Goal: Find specific page/section: Find specific page/section

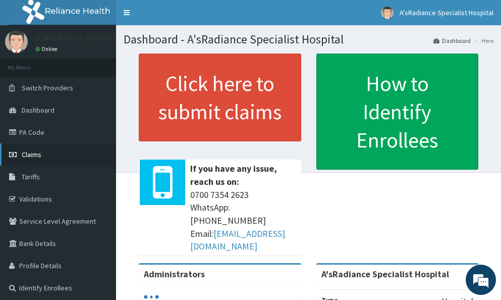
click at [31, 153] on span "Claims" at bounding box center [32, 154] width 20 height 9
click at [38, 152] on span "Claims" at bounding box center [32, 154] width 20 height 9
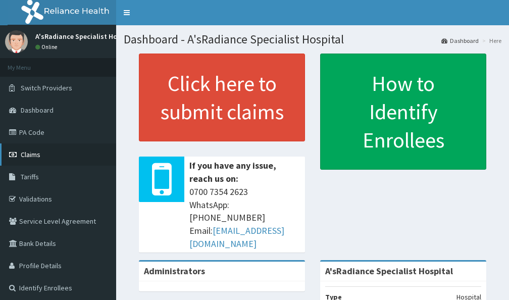
click at [33, 156] on span "Claims" at bounding box center [31, 154] width 20 height 9
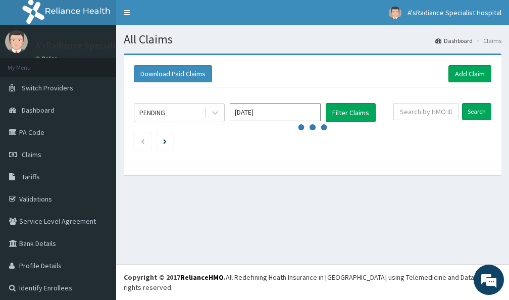
click at [237, 39] on h1 "All Claims" at bounding box center [312, 39] width 377 height 13
